Goal: Task Accomplishment & Management: Complete application form

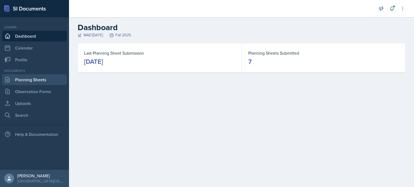
click at [56, 78] on link "Planning Sheets" at bounding box center [34, 79] width 65 height 11
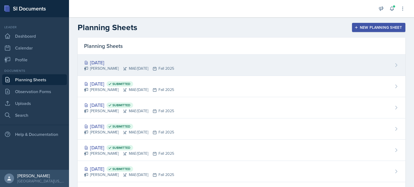
click at [143, 64] on div "[DATE]" at bounding box center [129, 62] width 90 height 7
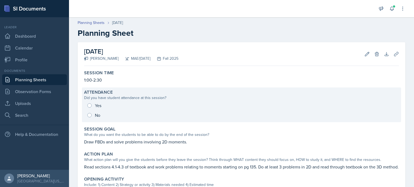
click at [89, 106] on div "Yes No" at bounding box center [241, 110] width 314 height 19
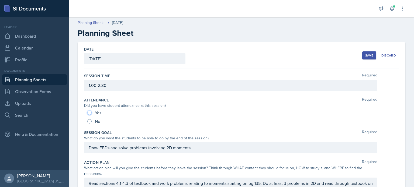
click at [89, 112] on input "Yes" at bounding box center [89, 113] width 4 height 4
radio input "true"
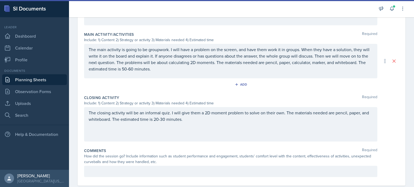
scroll to position [234, 0]
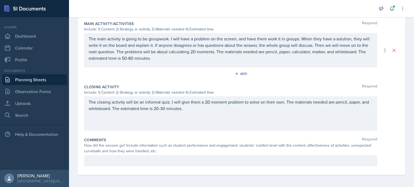
click at [255, 162] on div at bounding box center [230, 160] width 293 height 11
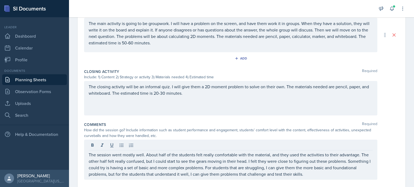
scroll to position [252, 0]
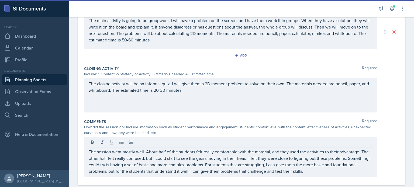
click at [352, 171] on p "The session went mostly well. About half of the students felt really comfortabl…" at bounding box center [231, 162] width 284 height 26
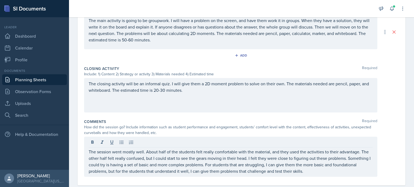
drag, startPoint x: 373, startPoint y: 169, endPoint x: 374, endPoint y: 166, distance: 3.4
click at [374, 166] on div "The session went mostly well. About half of the students felt really comfortabl…" at bounding box center [241, 157] width 314 height 40
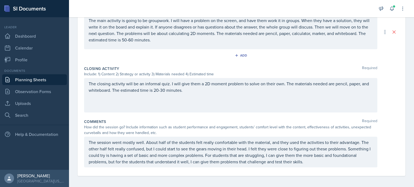
click at [356, 166] on div "The session went mostly well. About half of the students felt really comfortabl…" at bounding box center [230, 152] width 293 height 31
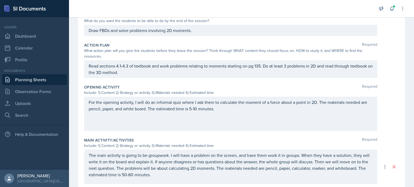
scroll to position [0, 0]
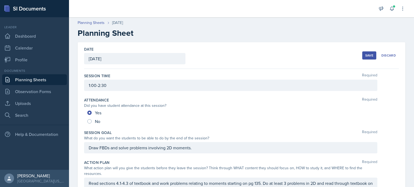
click at [365, 54] on div "Save" at bounding box center [369, 55] width 8 height 4
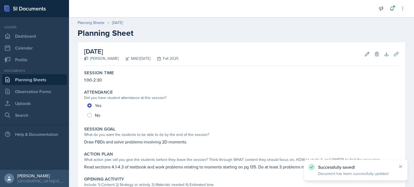
scroll to position [184, 0]
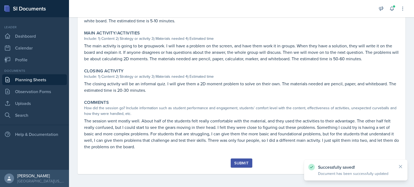
click at [238, 165] on div "Submit" at bounding box center [241, 163] width 14 height 4
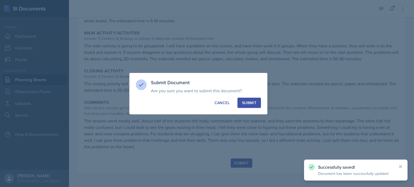
click at [242, 100] on button "Submit" at bounding box center [248, 103] width 23 height 10
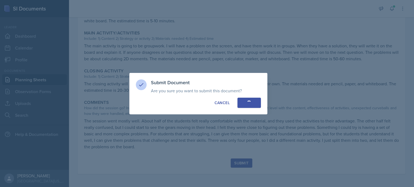
radio input "true"
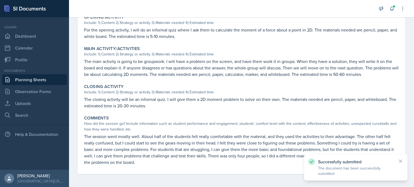
scroll to position [168, 0]
